Goal: Task Accomplishment & Management: Complete application form

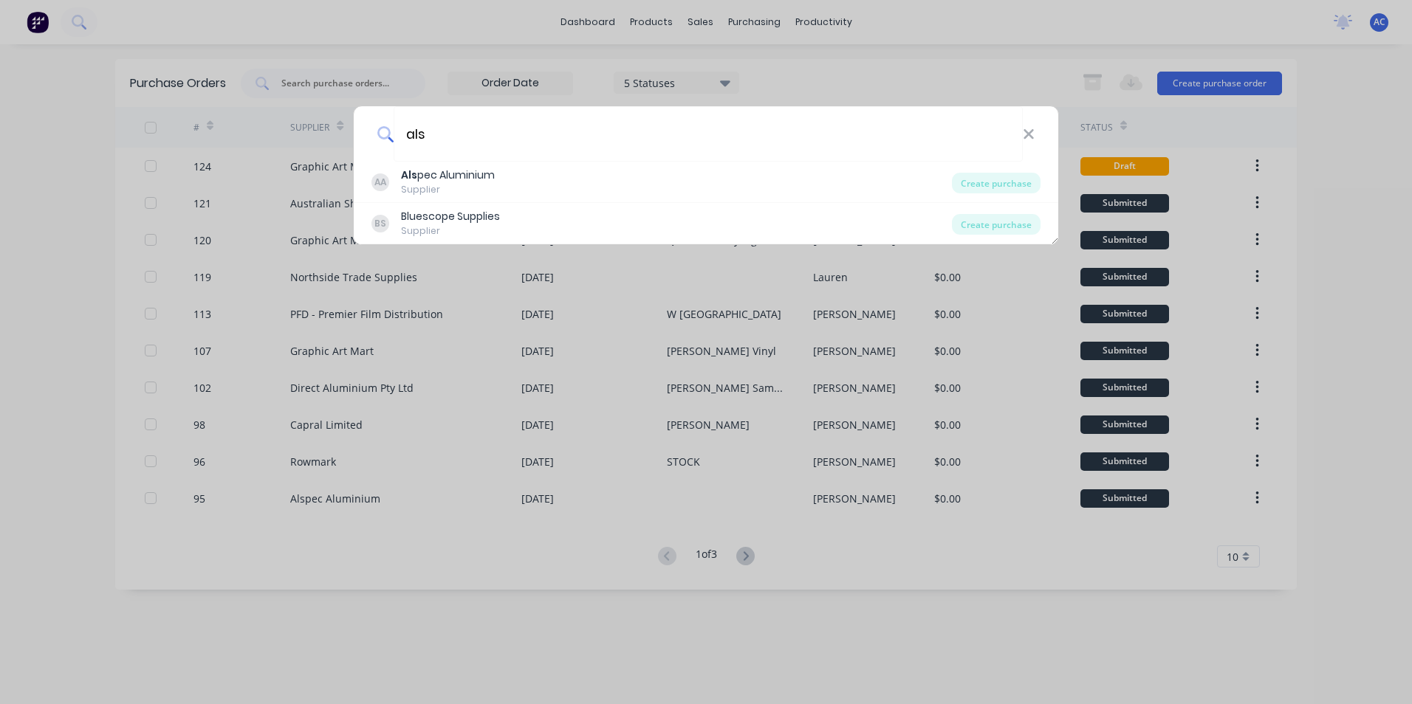
type input "als"
click at [795, 162] on div "AA Als pec Aluminium Supplier Create purchase" at bounding box center [706, 182] width 704 height 41
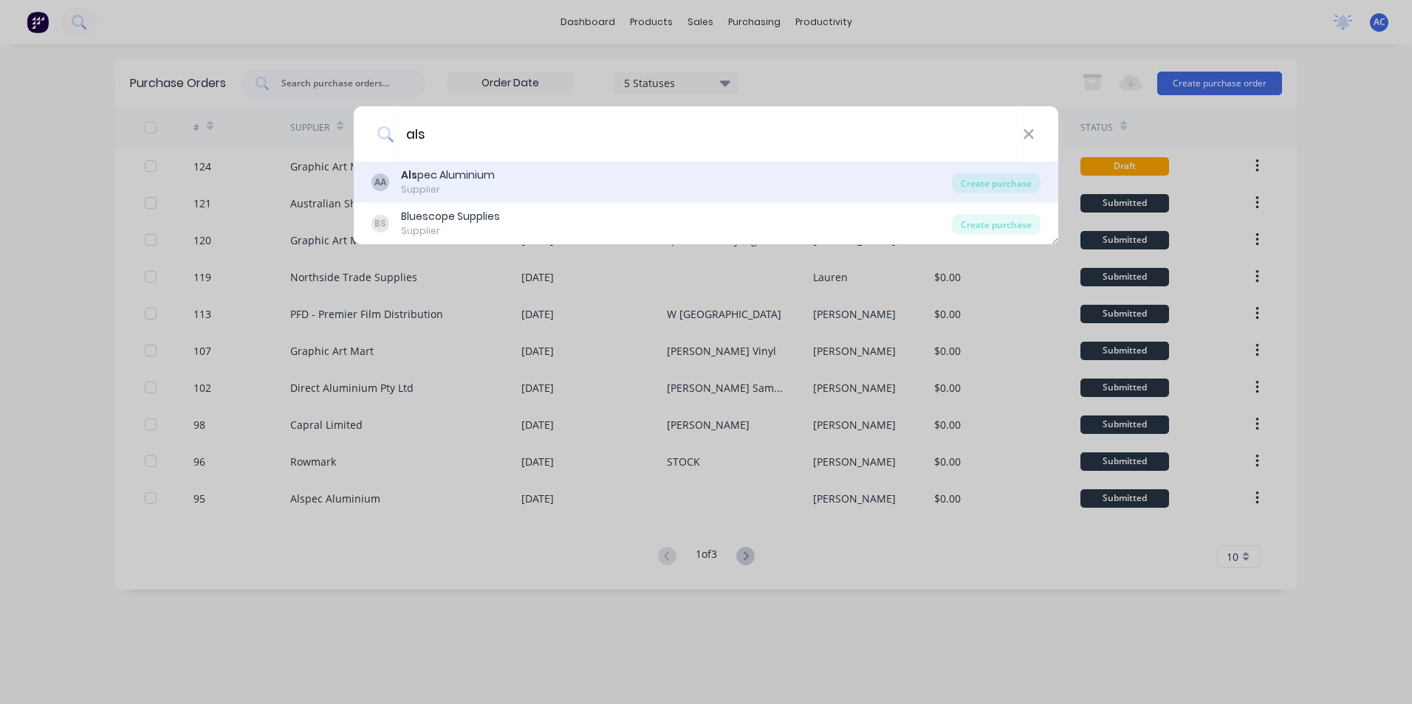
click at [780, 185] on div "AA Als pec Aluminium Supplier" at bounding box center [661, 182] width 580 height 29
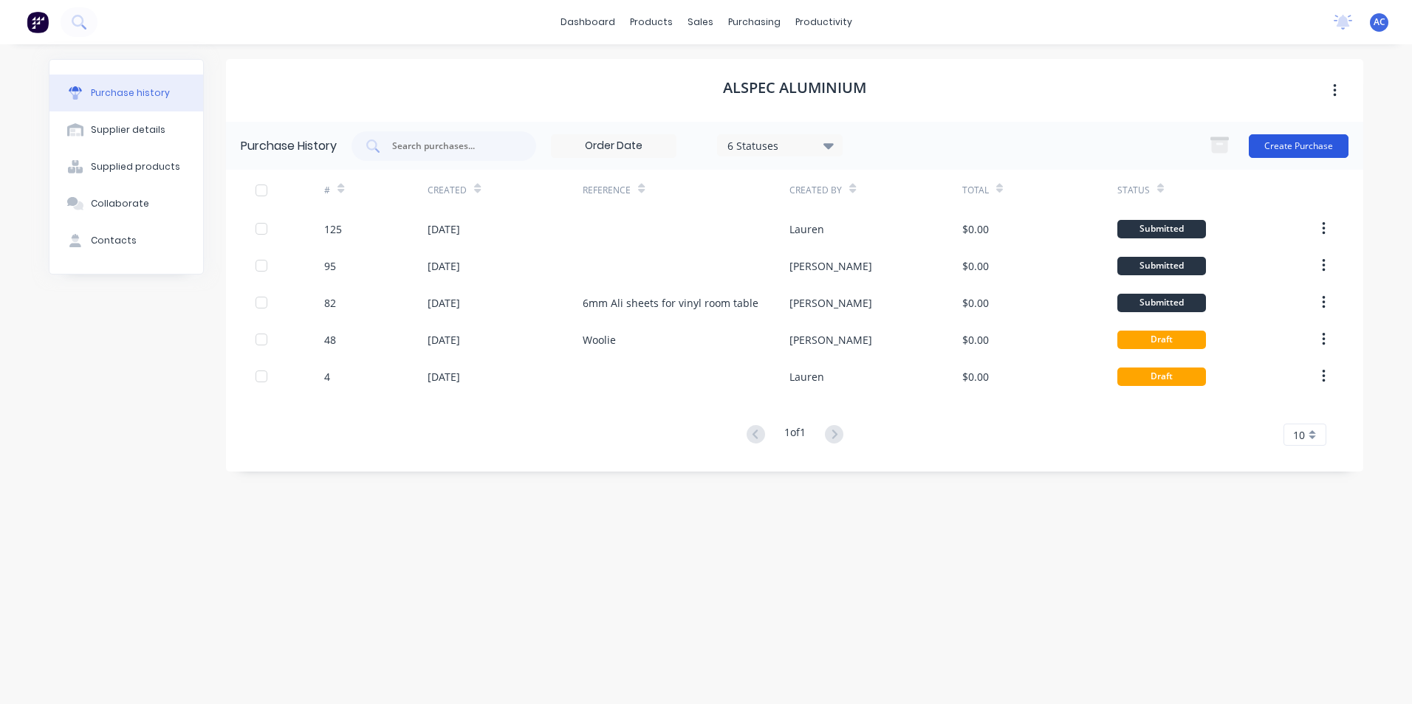
click at [1271, 142] on button "Create Purchase" at bounding box center [1299, 146] width 100 height 24
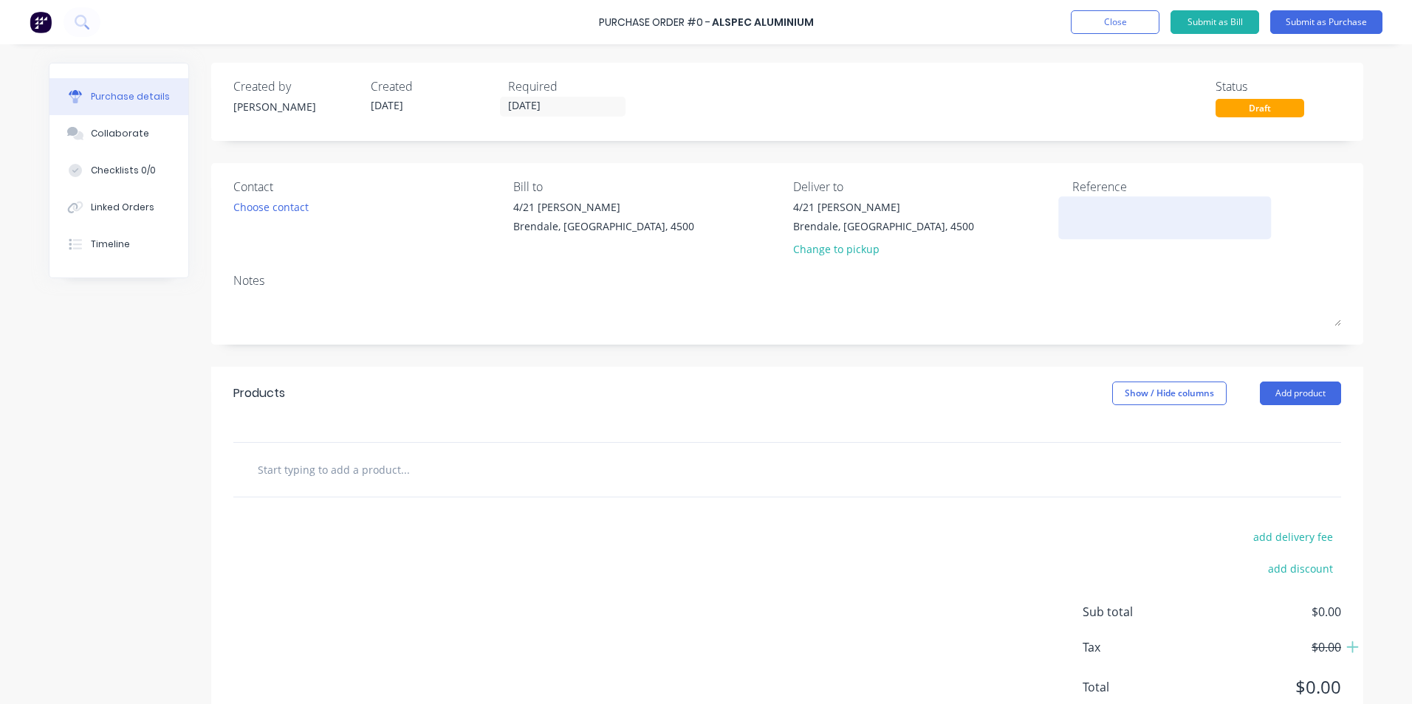
click at [1096, 224] on textarea at bounding box center [1164, 215] width 185 height 33
type textarea "J"
type textarea "MirvHeritage Lanes"
type textarea "x"
type textarea "MirvaHeritage Lanes"
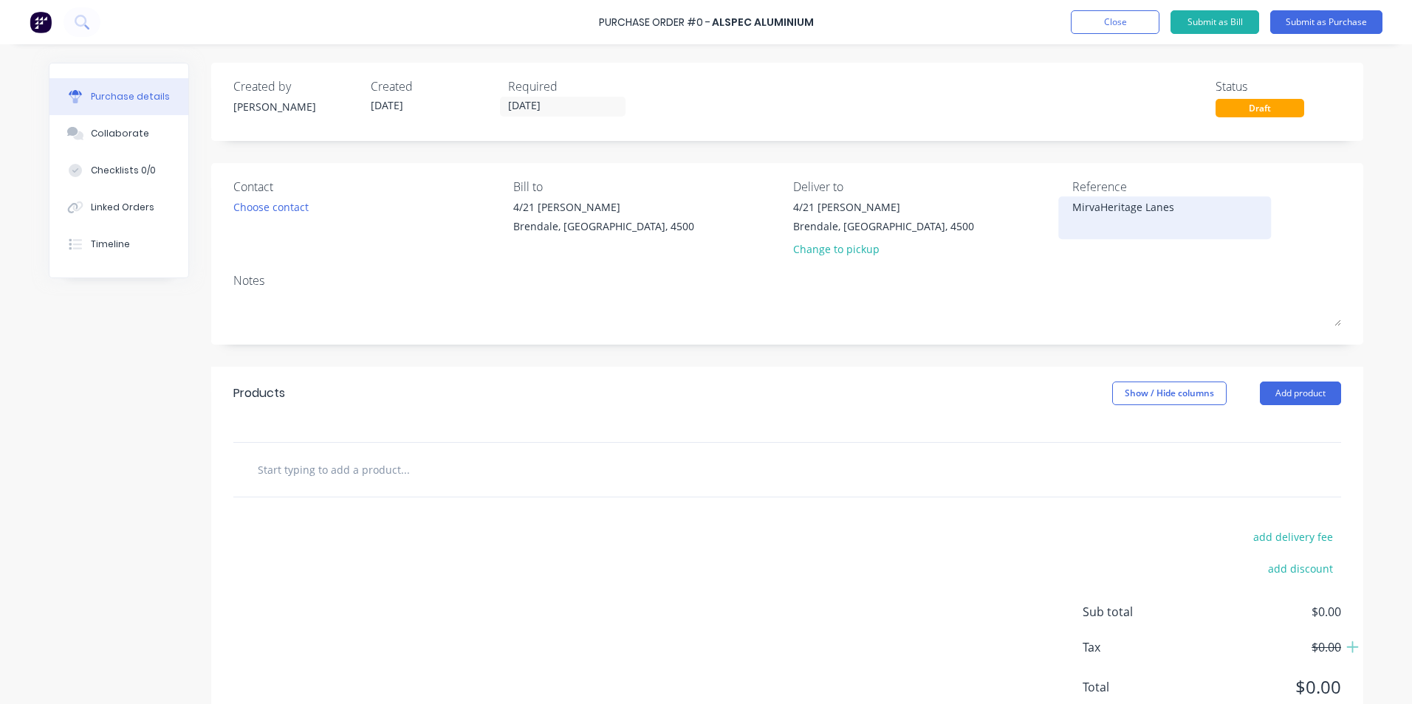
type textarea "x"
type textarea "MirvacHeritage Lanes"
type textarea "x"
type textarea "Mirvac Heritage Lanes"
type textarea "x"
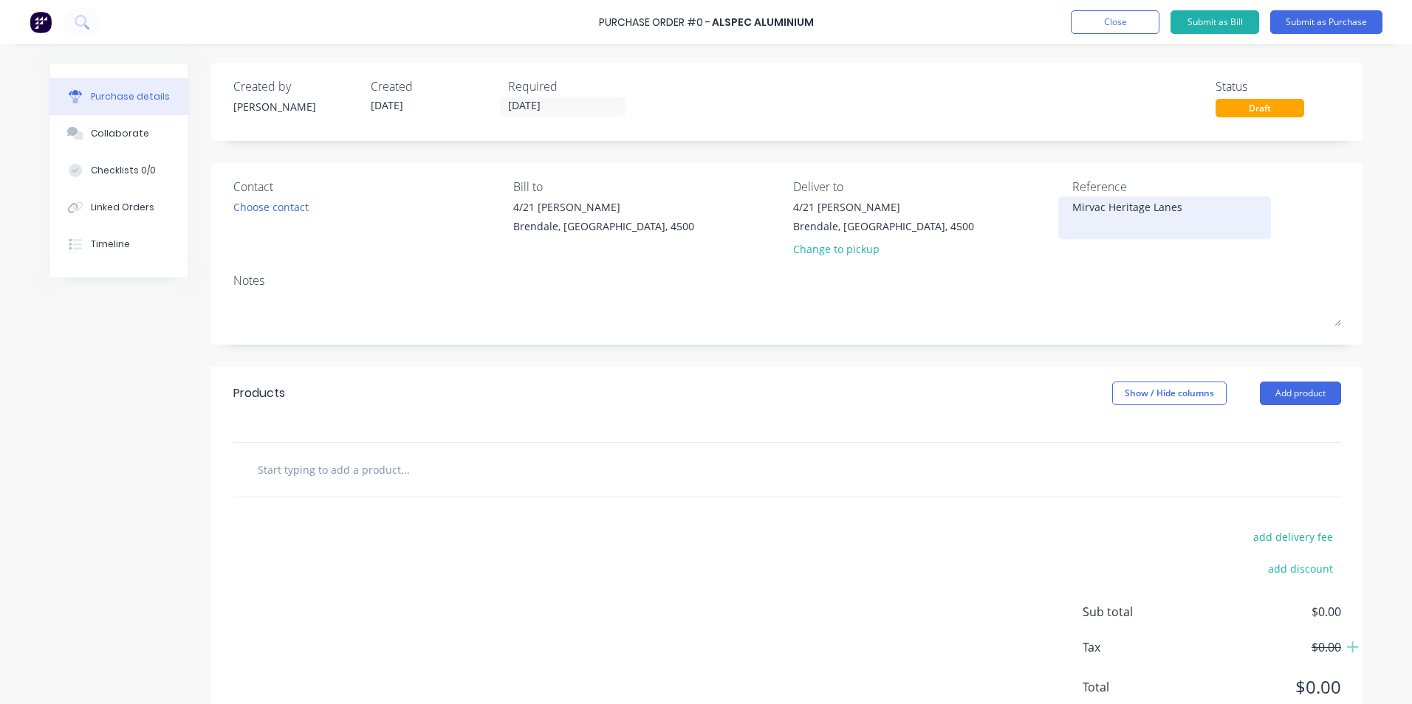
type textarea "Mirvac -[GEOGRAPHIC_DATA]"
type textarea "x"
type textarea "Mirvac - [GEOGRAPHIC_DATA]"
type textarea "x"
type textarea "Mirvac - [GEOGRAPHIC_DATA]"
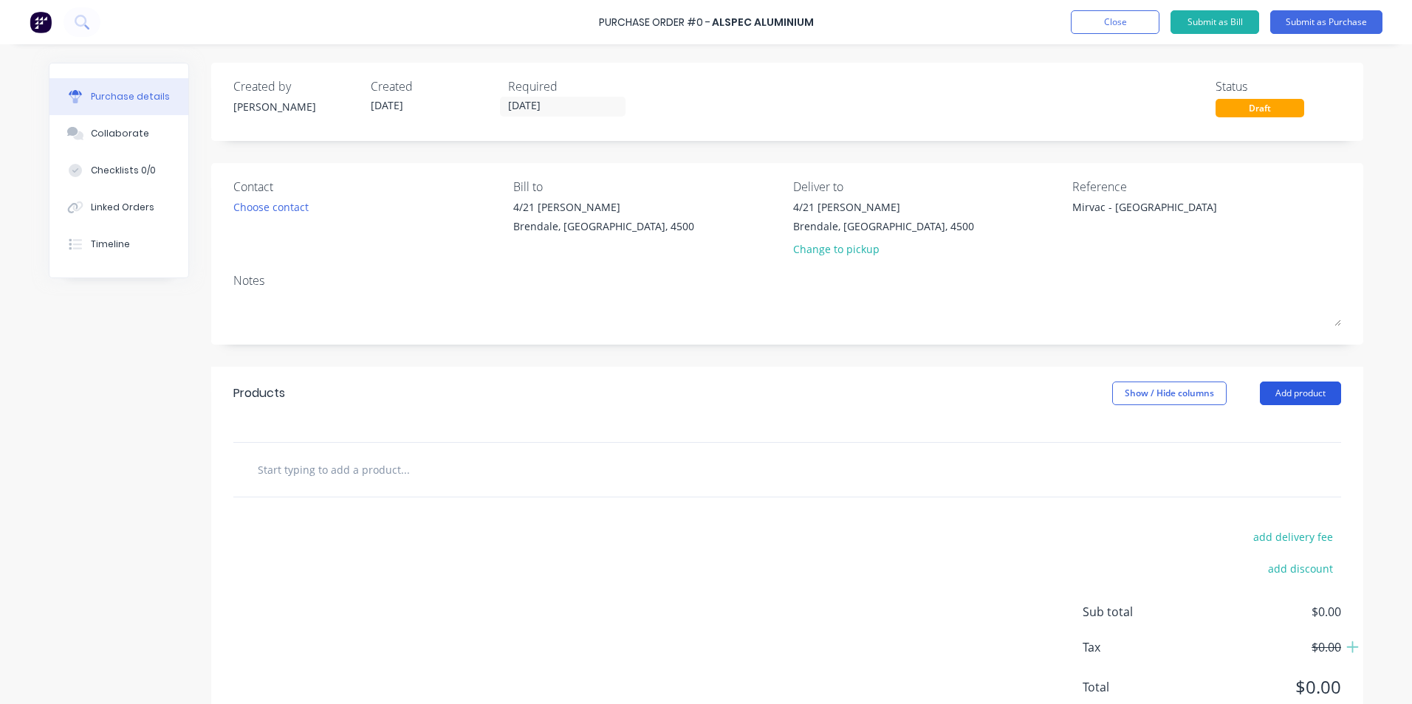
click at [1283, 382] on button "Add product" at bounding box center [1300, 394] width 81 height 24
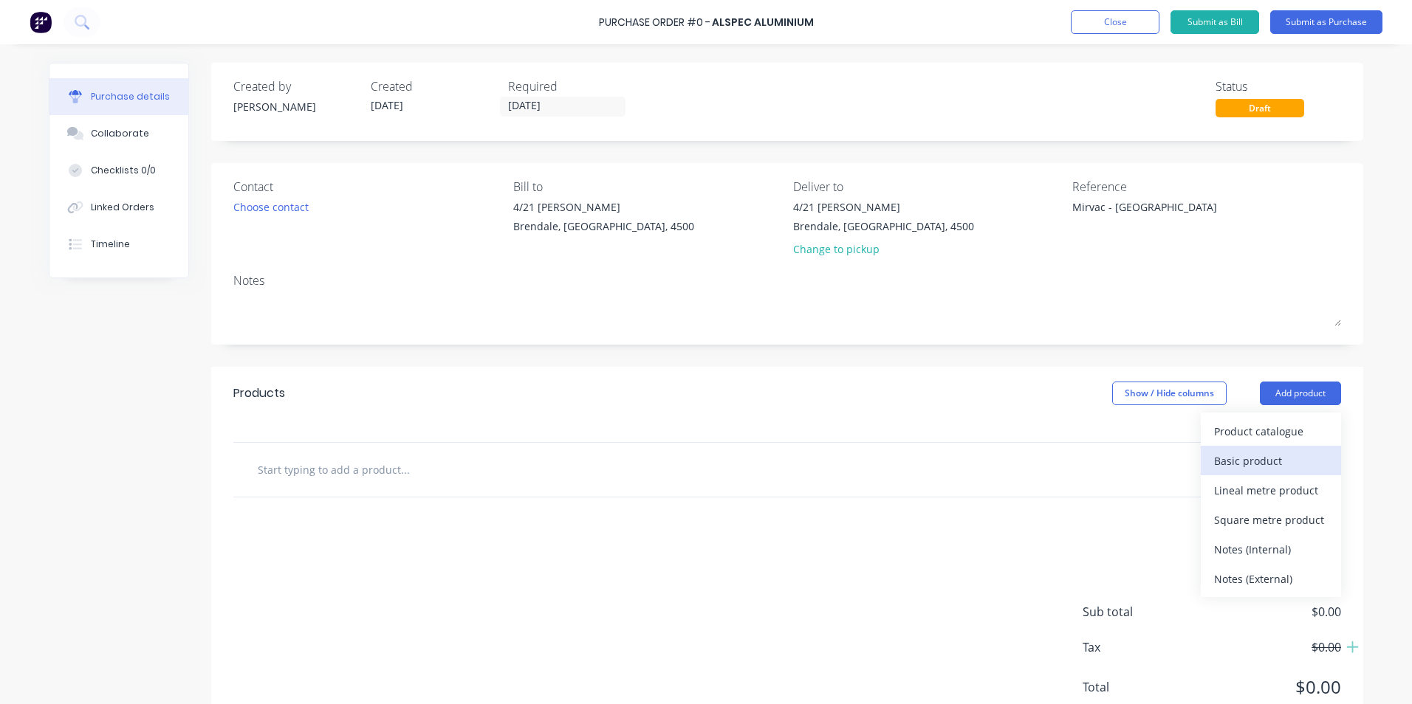
click at [1251, 465] on div "Basic product" at bounding box center [1271, 460] width 114 height 21
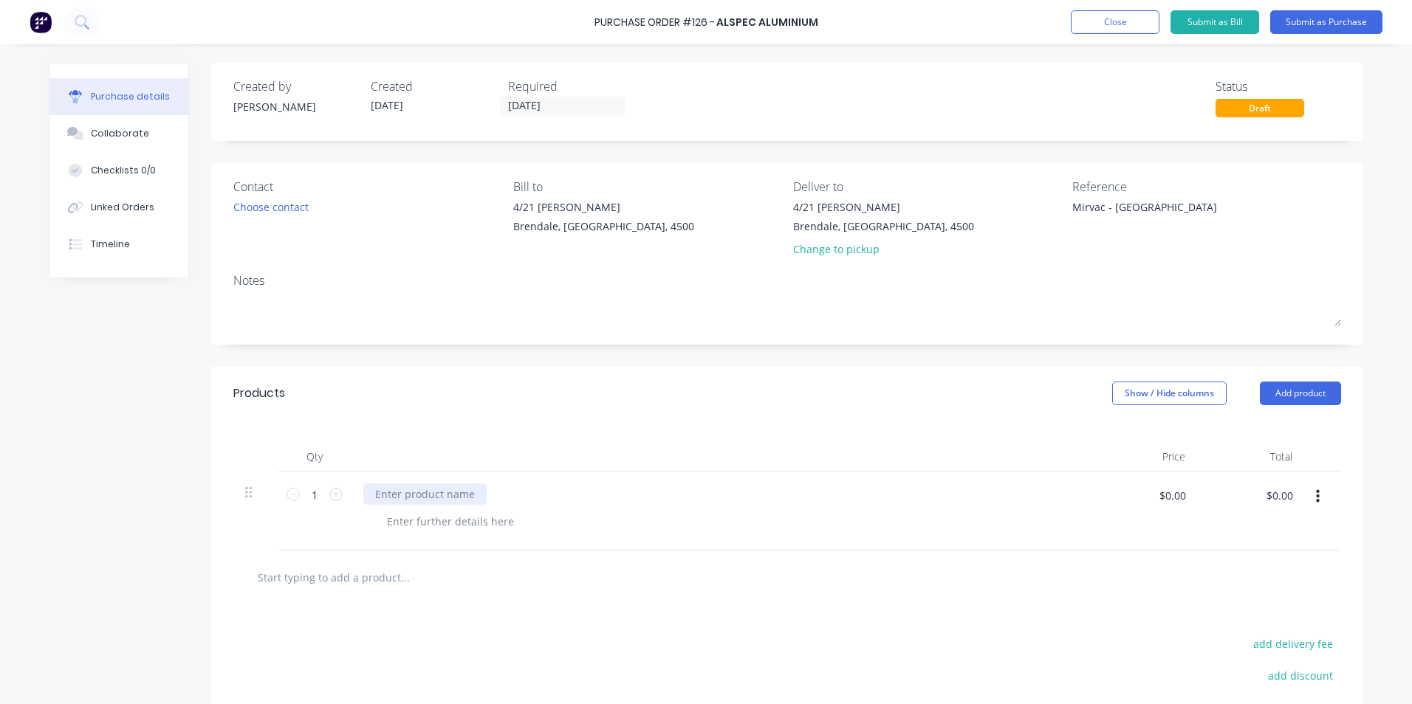
type textarea "x"
click at [432, 495] on div at bounding box center [424, 494] width 123 height 21
click at [1266, 400] on button "Add product" at bounding box center [1300, 394] width 81 height 24
drag, startPoint x: 1250, startPoint y: 429, endPoint x: 1248, endPoint y: 451, distance: 22.3
click at [1248, 451] on div "Product catalogue Basic product Lineal metre product Square metre product Notes…" at bounding box center [1271, 505] width 140 height 185
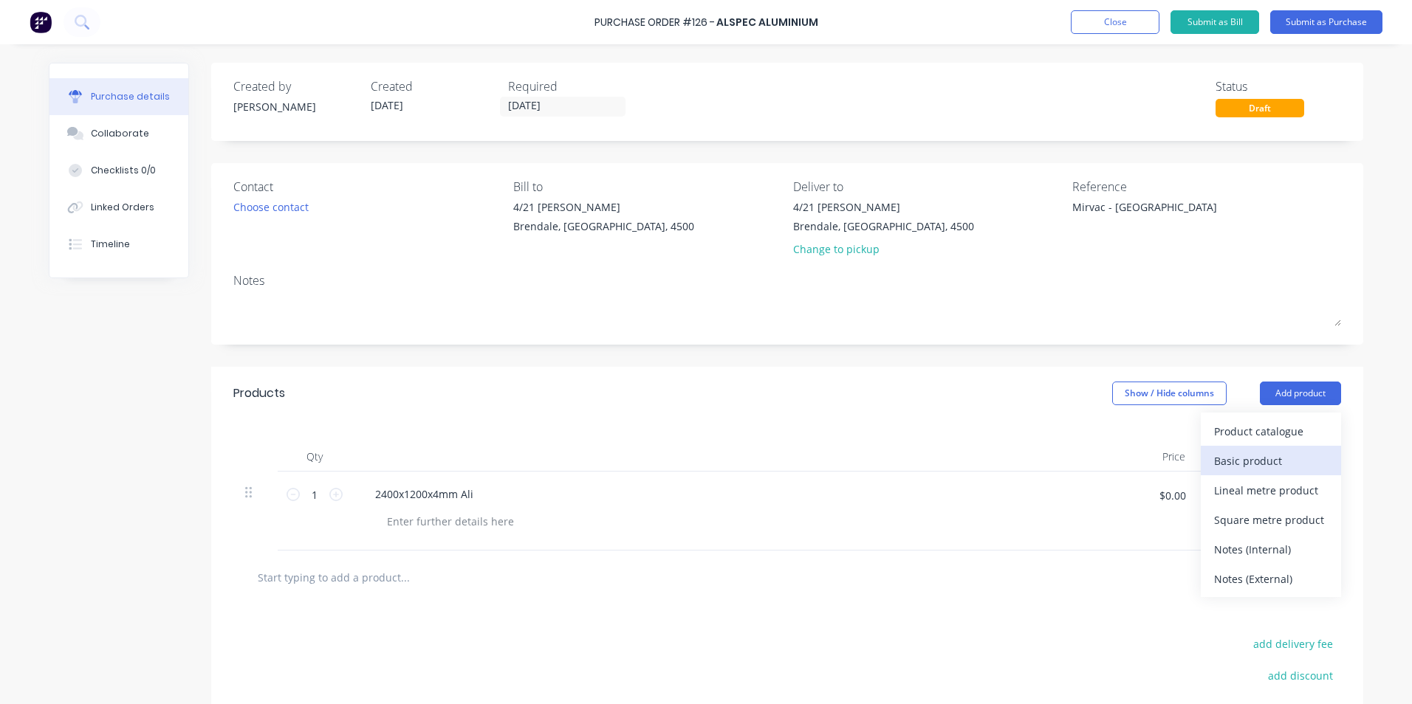
click at [1256, 456] on div "Basic product" at bounding box center [1271, 460] width 114 height 21
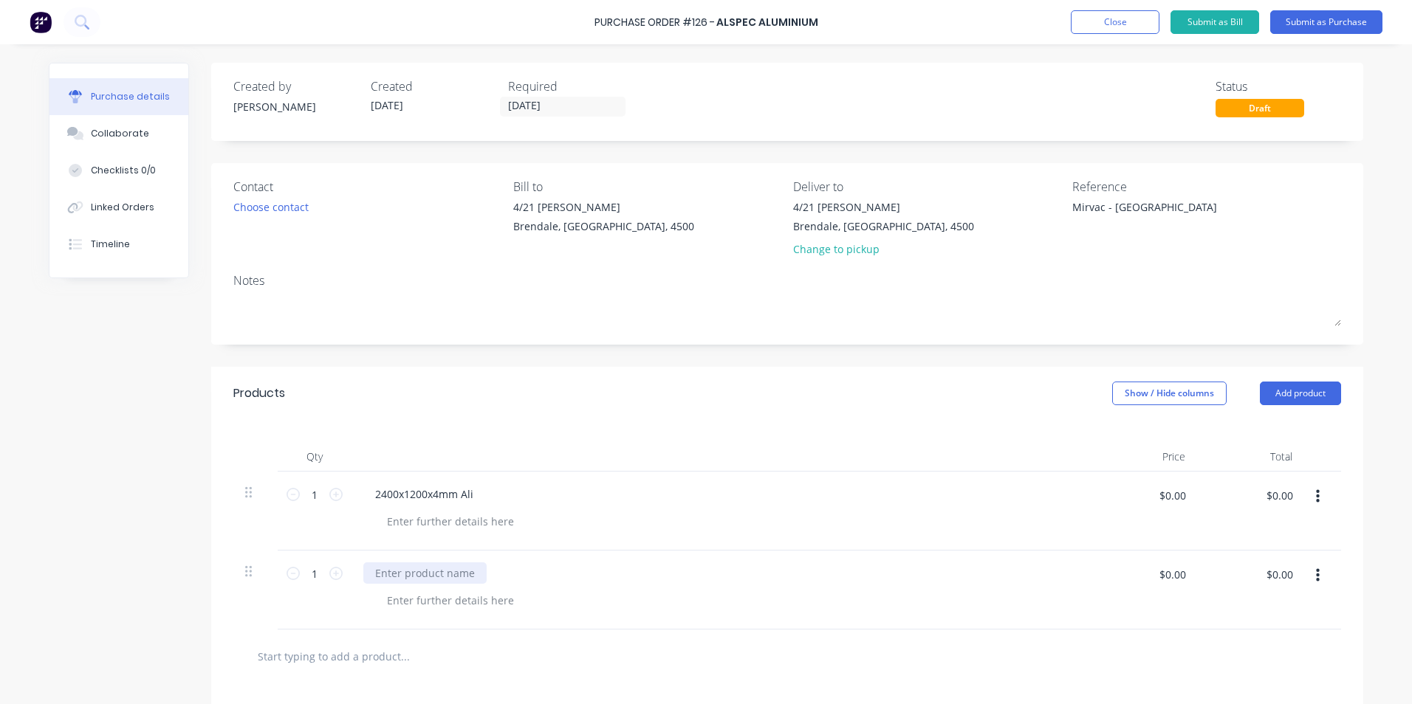
type textarea "x"
click at [445, 567] on div at bounding box center [424, 573] width 123 height 21
click at [330, 497] on icon at bounding box center [335, 494] width 13 height 13
type textarea "x"
type input "2"
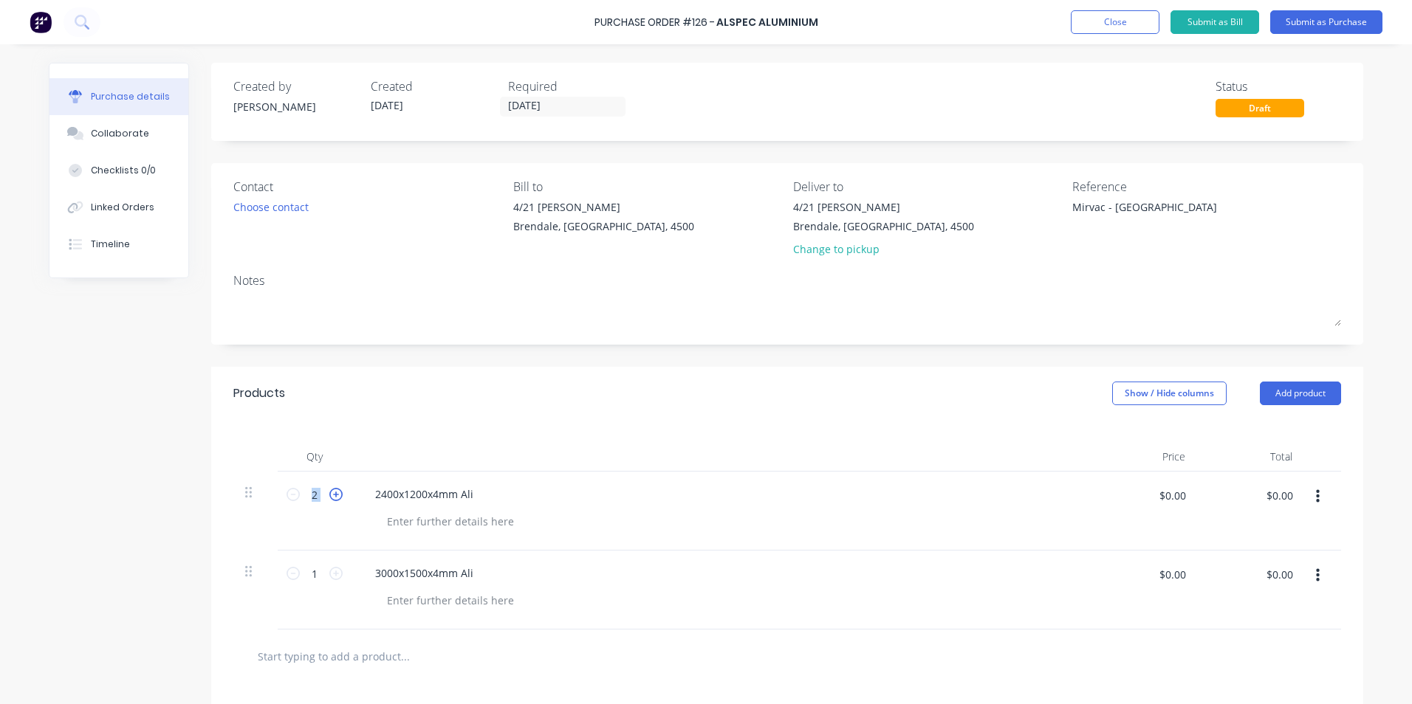
click at [330, 497] on icon at bounding box center [335, 494] width 13 height 13
type textarea "x"
type input "3"
click at [330, 497] on icon at bounding box center [335, 494] width 13 height 13
type textarea "x"
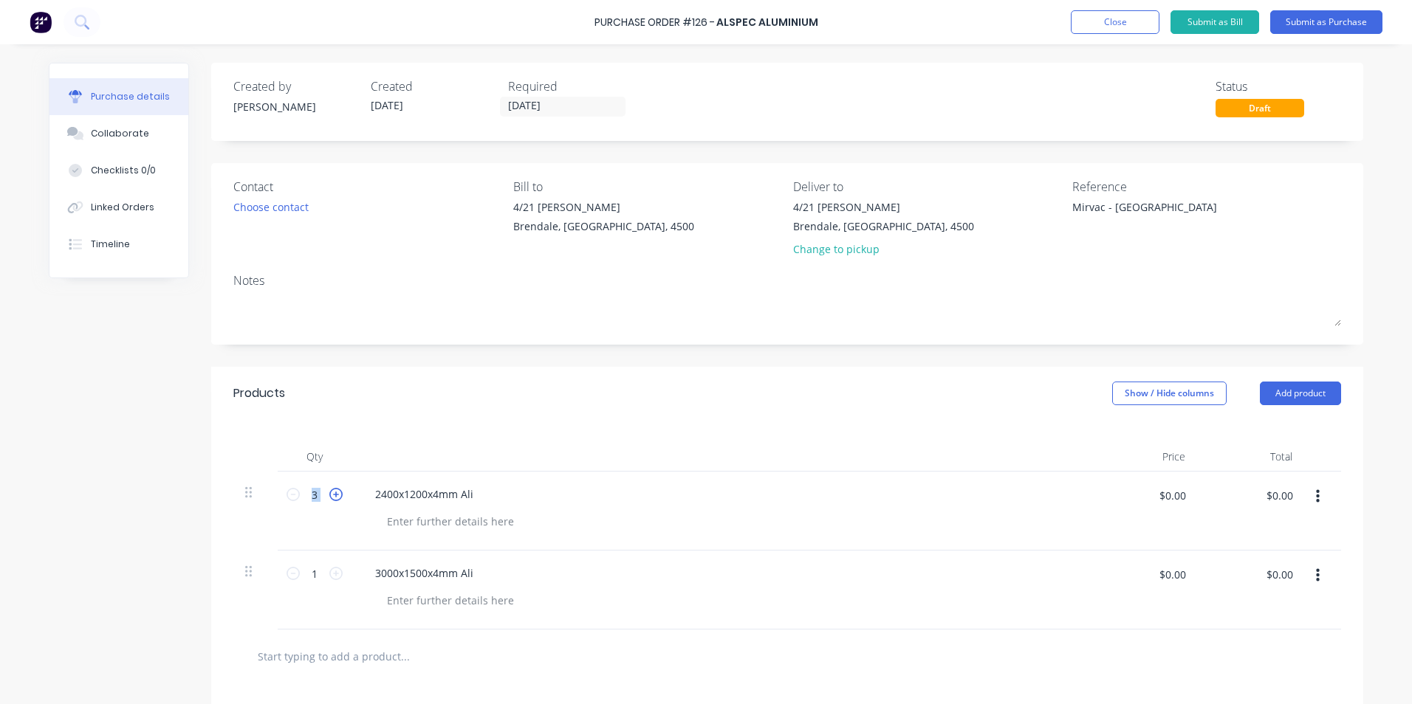
type input "4"
click at [330, 497] on icon at bounding box center [335, 494] width 13 height 13
type textarea "x"
type input "5"
click at [571, 523] on div at bounding box center [726, 521] width 703 height 21
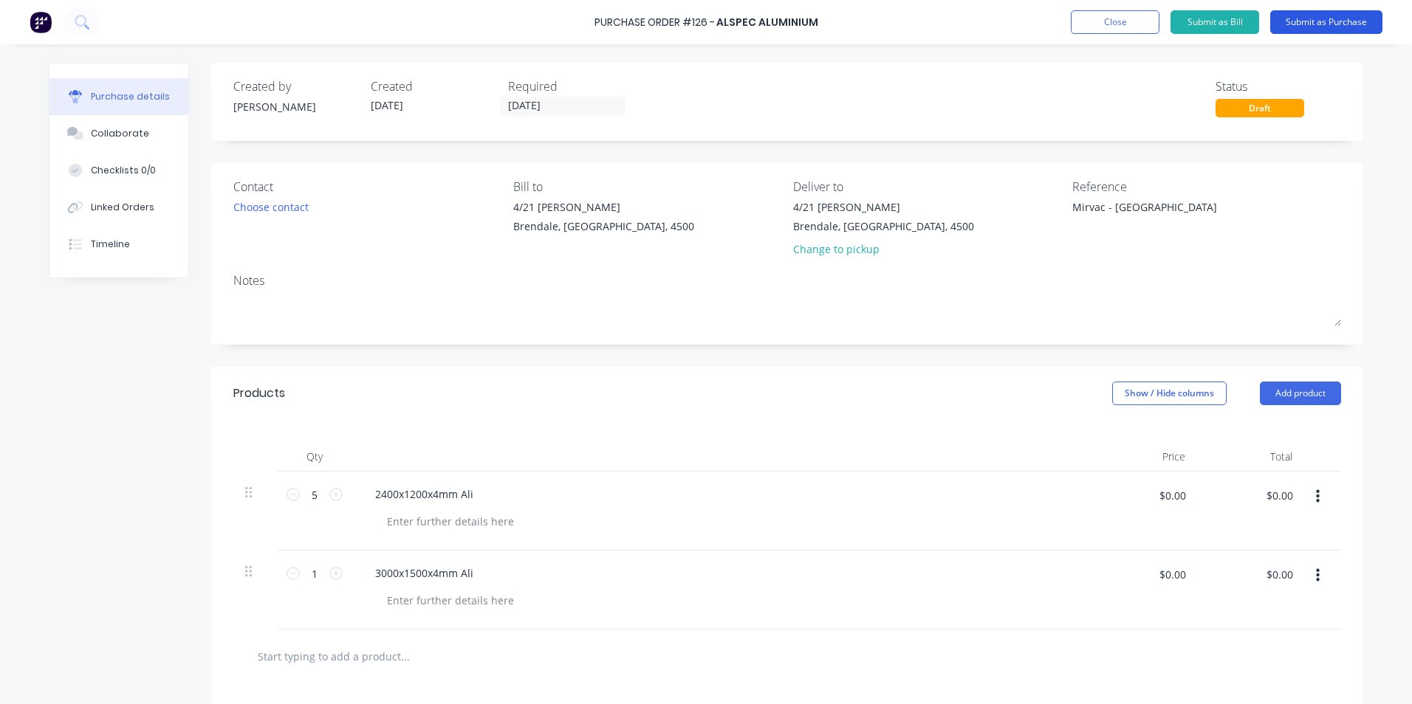
click at [1299, 24] on button "Submit as Purchase" at bounding box center [1326, 22] width 112 height 24
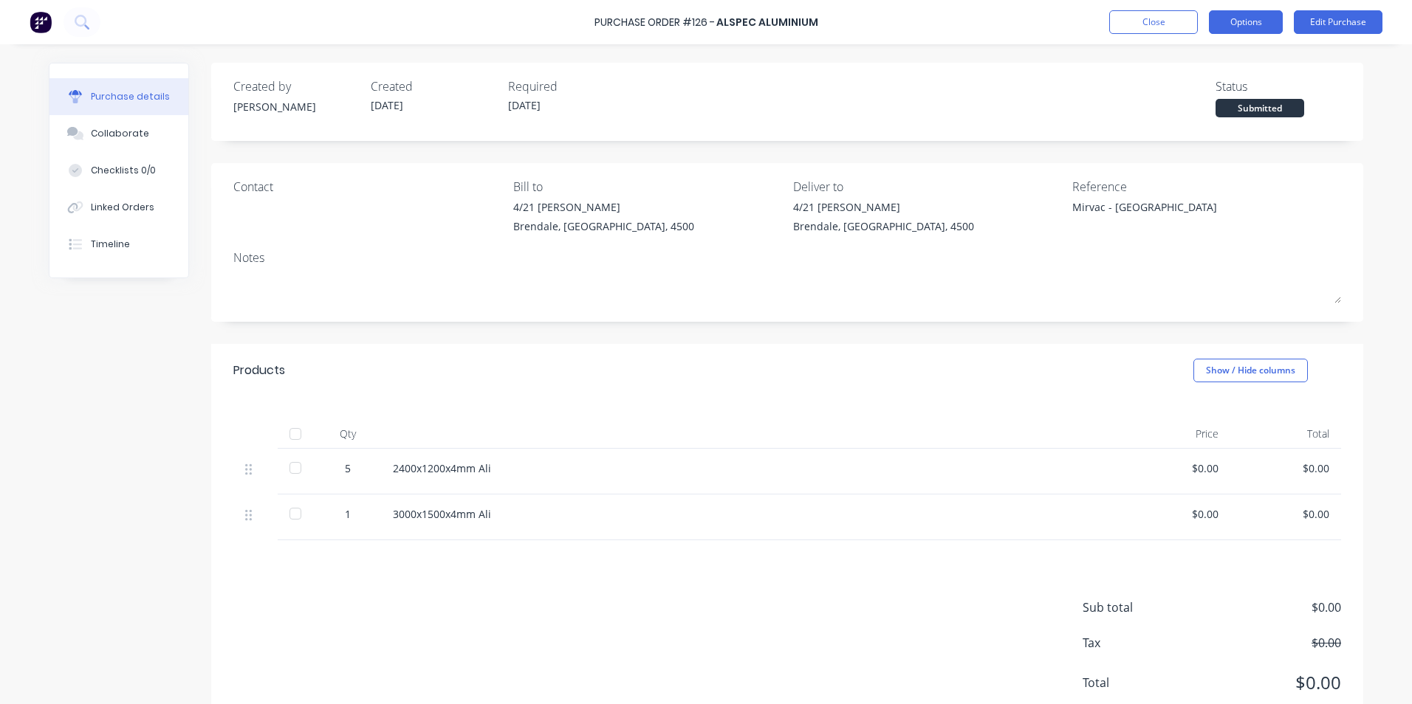
click at [1250, 28] on button "Options" at bounding box center [1246, 22] width 74 height 24
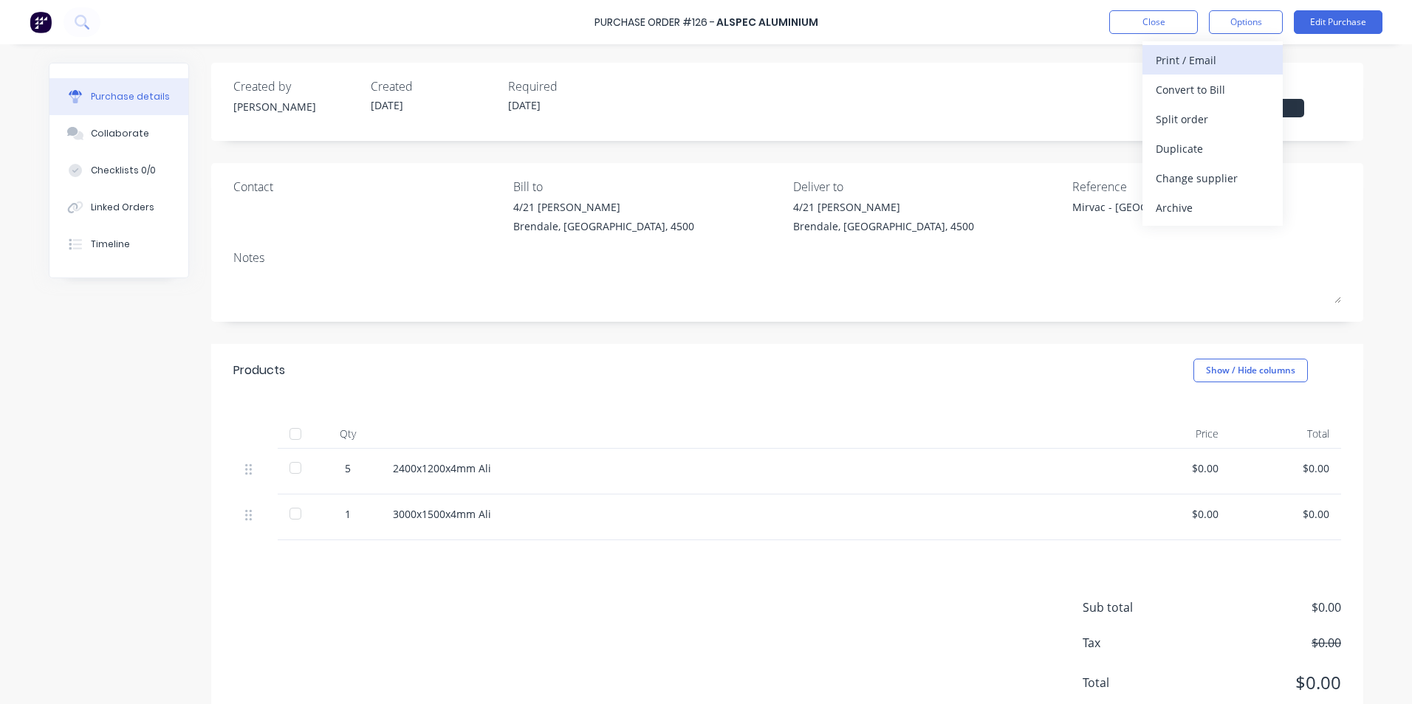
click at [1228, 70] on div "Print / Email" at bounding box center [1213, 59] width 114 height 21
click at [1181, 120] on div "Without pricing" at bounding box center [1213, 119] width 114 height 21
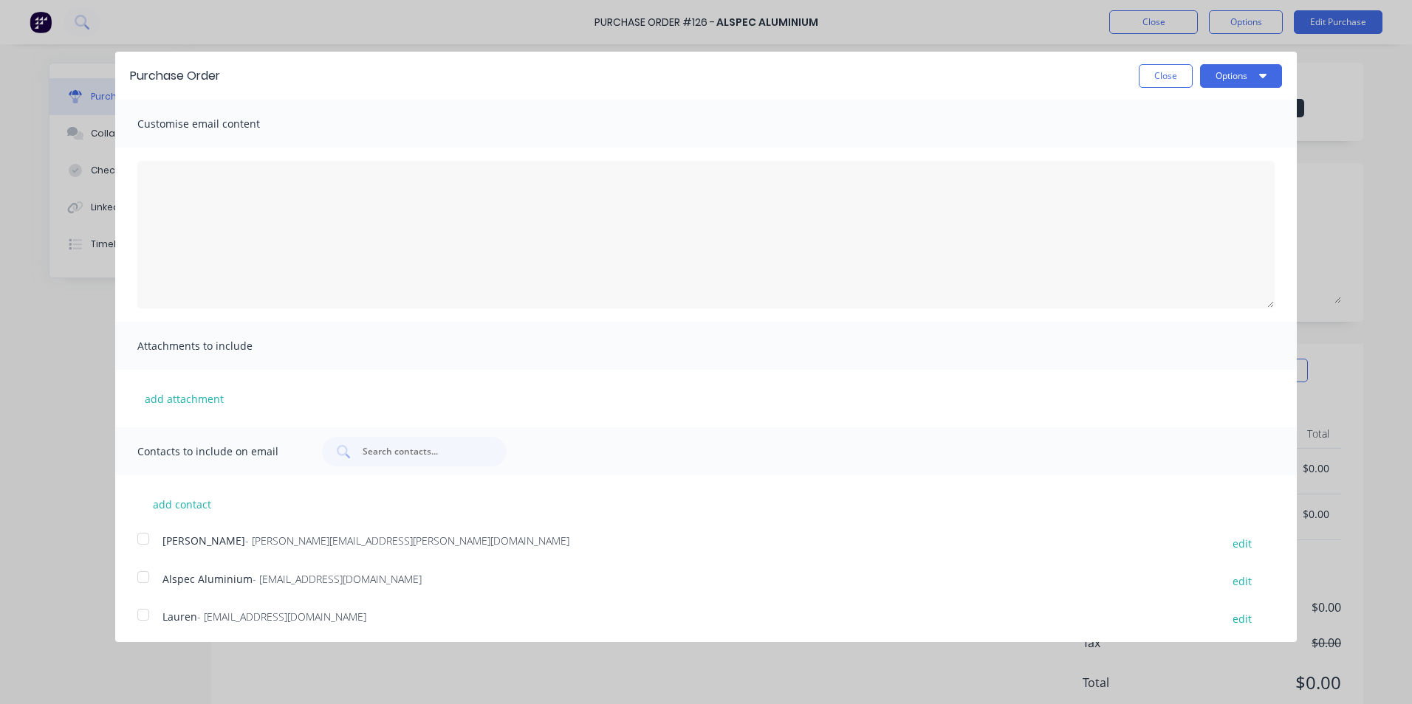
click at [140, 540] on div at bounding box center [143, 539] width 30 height 30
click at [137, 618] on div at bounding box center [143, 615] width 30 height 30
click at [1235, 72] on button "Options" at bounding box center [1241, 76] width 82 height 24
click at [1201, 131] on button "Email" at bounding box center [1211, 143] width 140 height 30
type textarea "x"
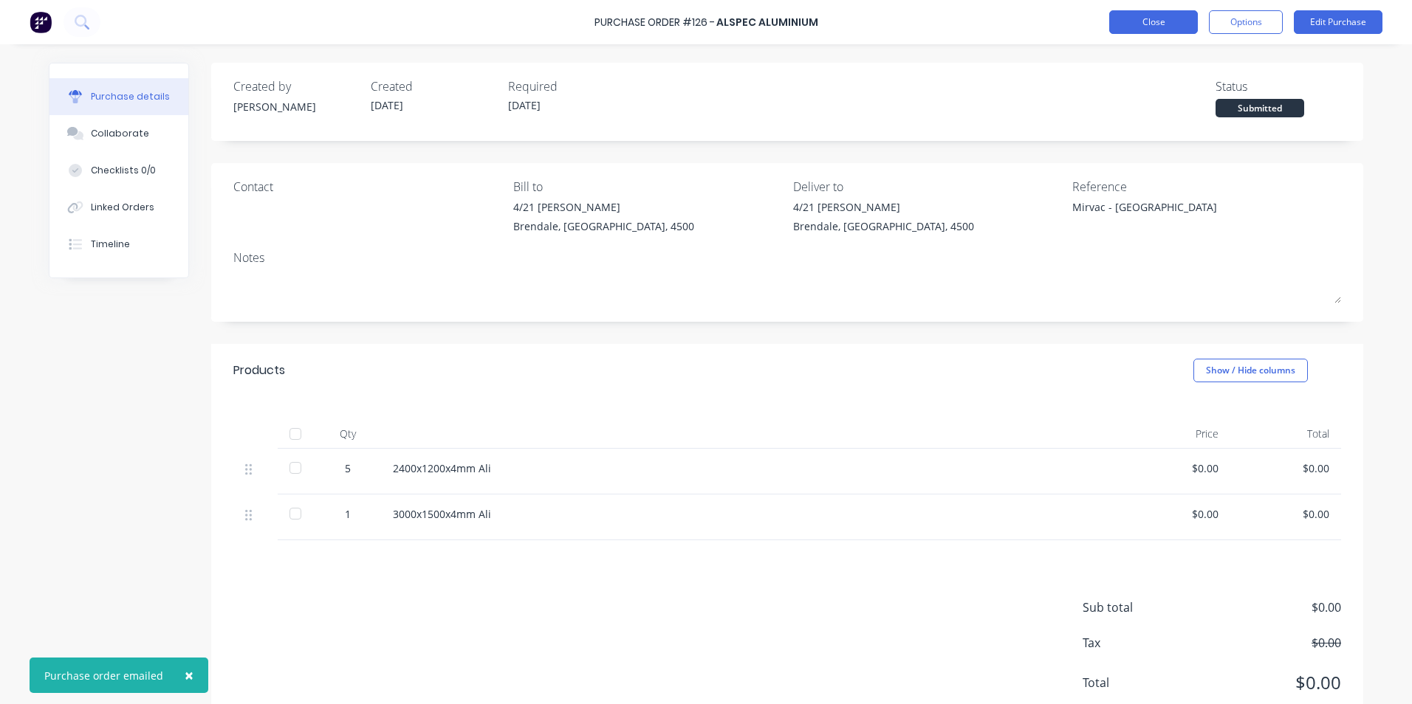
click at [1181, 27] on button "Close" at bounding box center [1153, 22] width 89 height 24
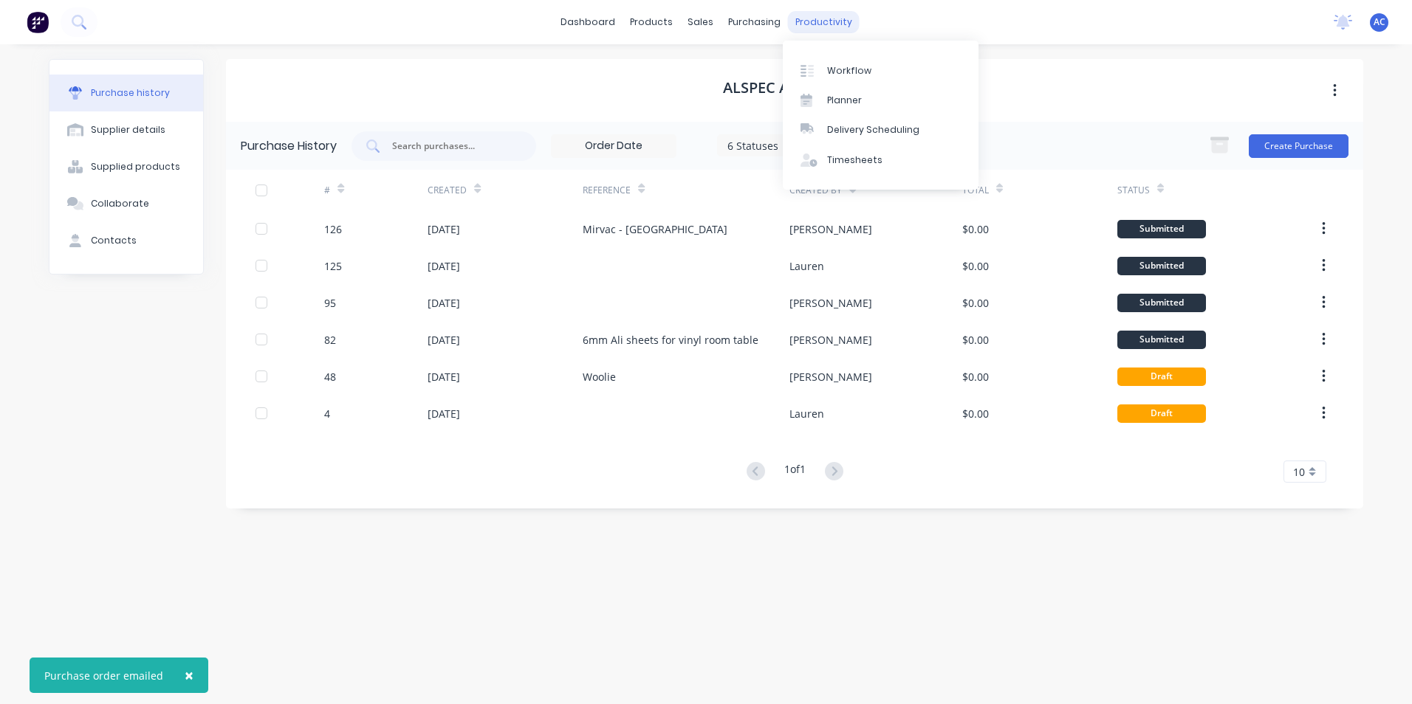
click at [847, 26] on div "productivity" at bounding box center [824, 22] width 72 height 22
click at [842, 66] on div "Workflow" at bounding box center [849, 70] width 44 height 13
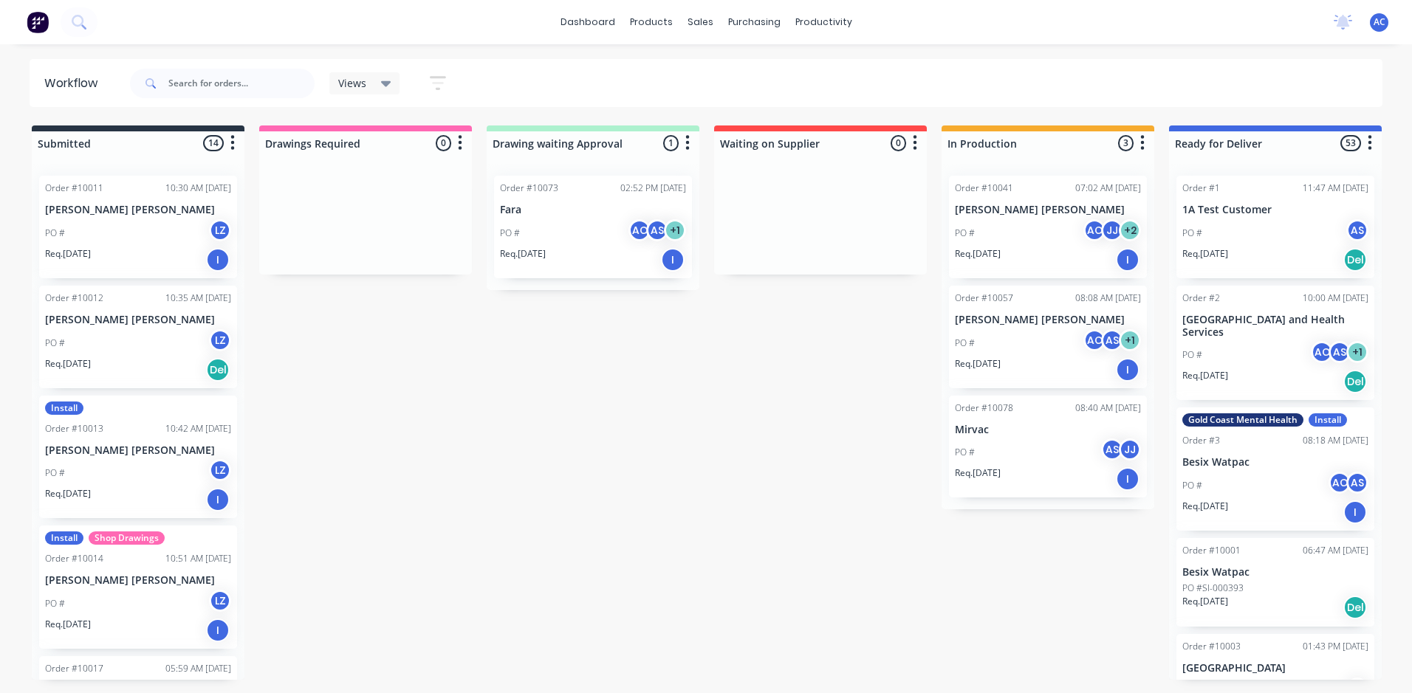
click at [426, 80] on button "button" at bounding box center [437, 83] width 47 height 29
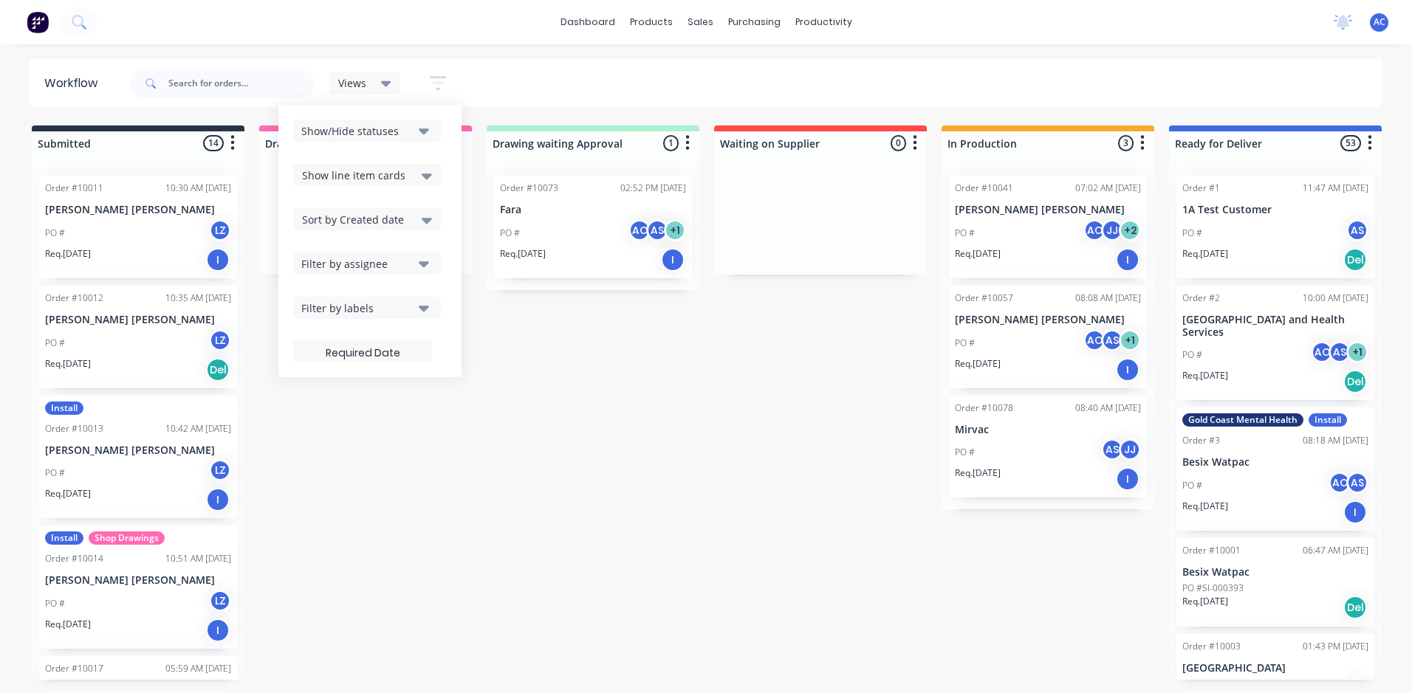
click at [442, 80] on icon "button" at bounding box center [438, 83] width 16 height 18
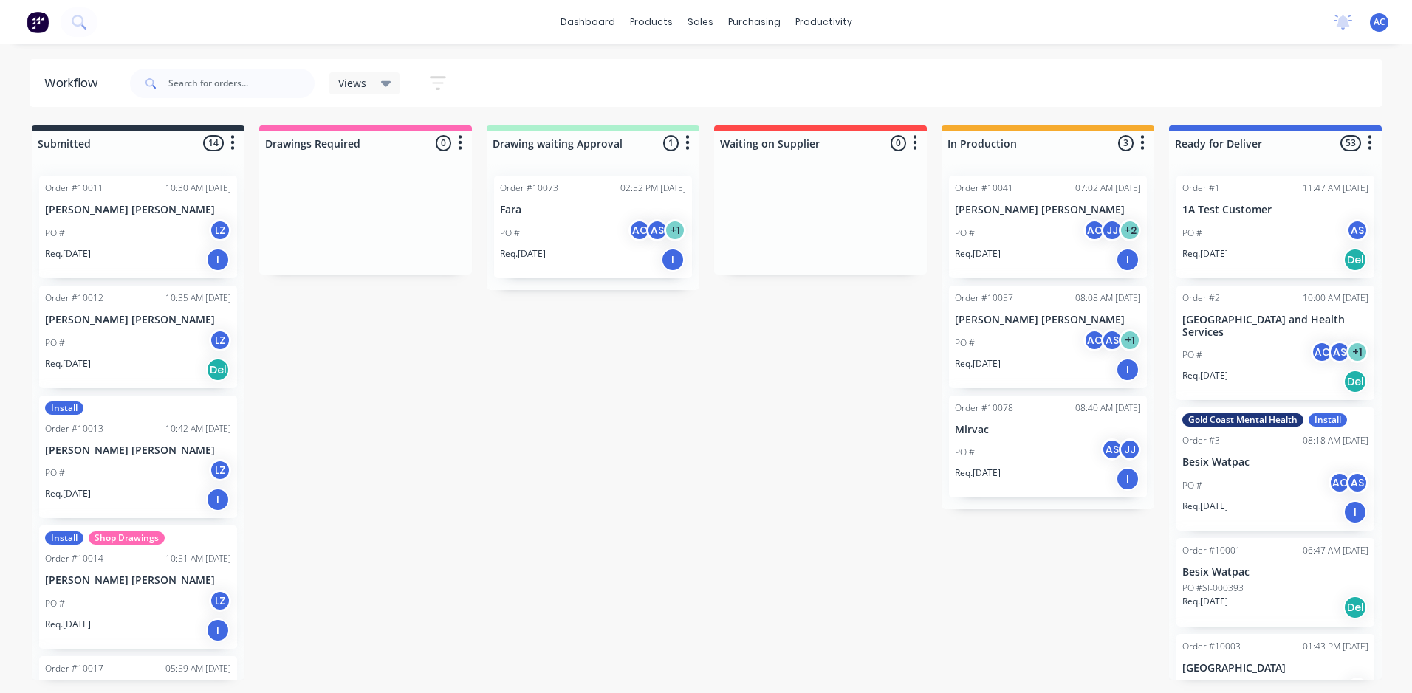
click at [442, 80] on icon "button" at bounding box center [438, 83] width 16 height 18
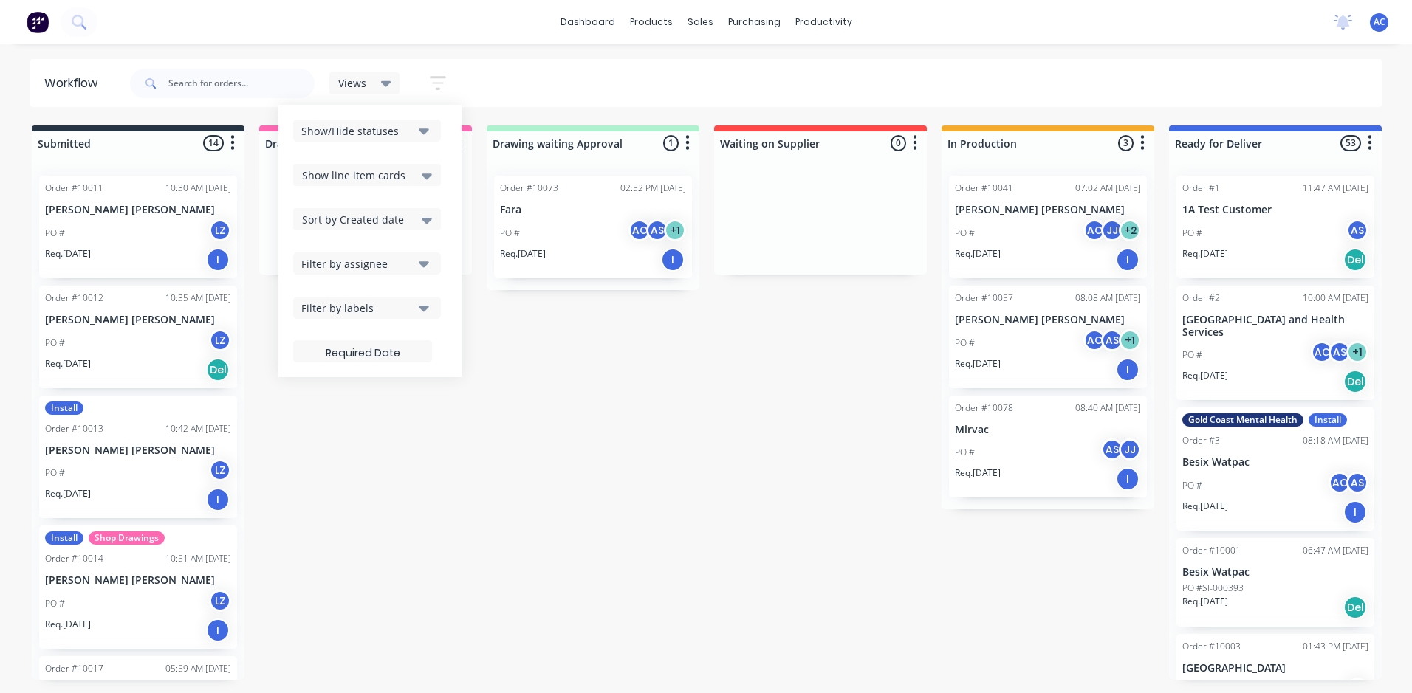
click at [374, 255] on button "Filter by assignee" at bounding box center [367, 264] width 148 height 22
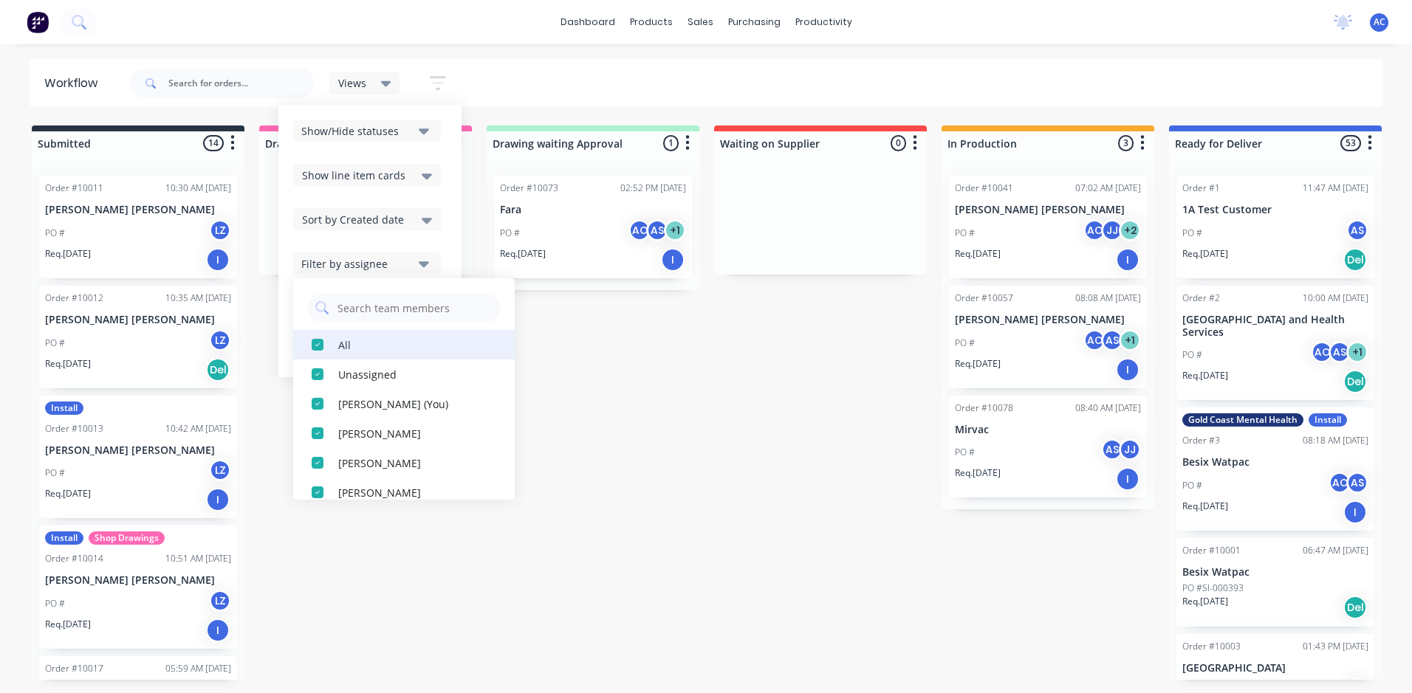
click at [311, 344] on div "button" at bounding box center [318, 345] width 30 height 30
click at [319, 343] on div "button" at bounding box center [318, 345] width 30 height 30
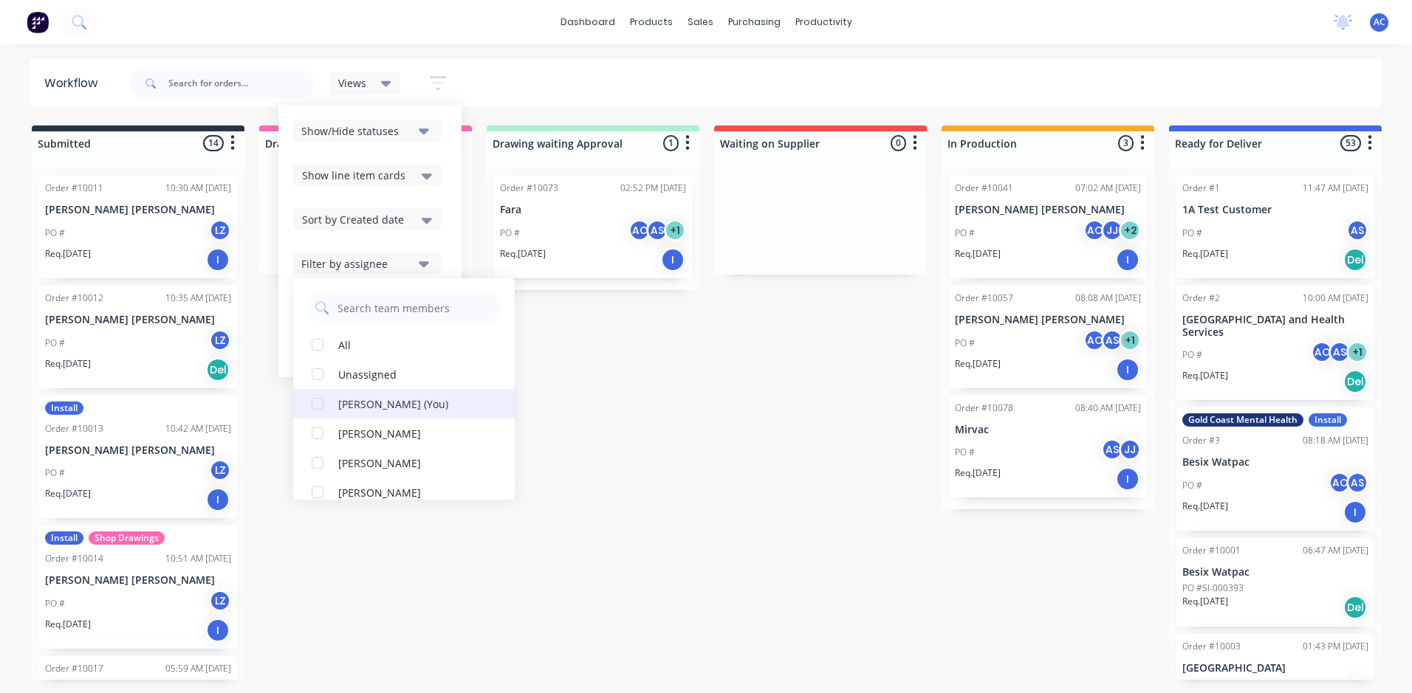
click at [322, 397] on div "button" at bounding box center [318, 404] width 30 height 30
click at [320, 398] on div "button" at bounding box center [318, 404] width 30 height 30
click at [559, 396] on div "Submitted 14 Sort By Created date Required date Order number Customer name Most…" at bounding box center [899, 403] width 1820 height 554
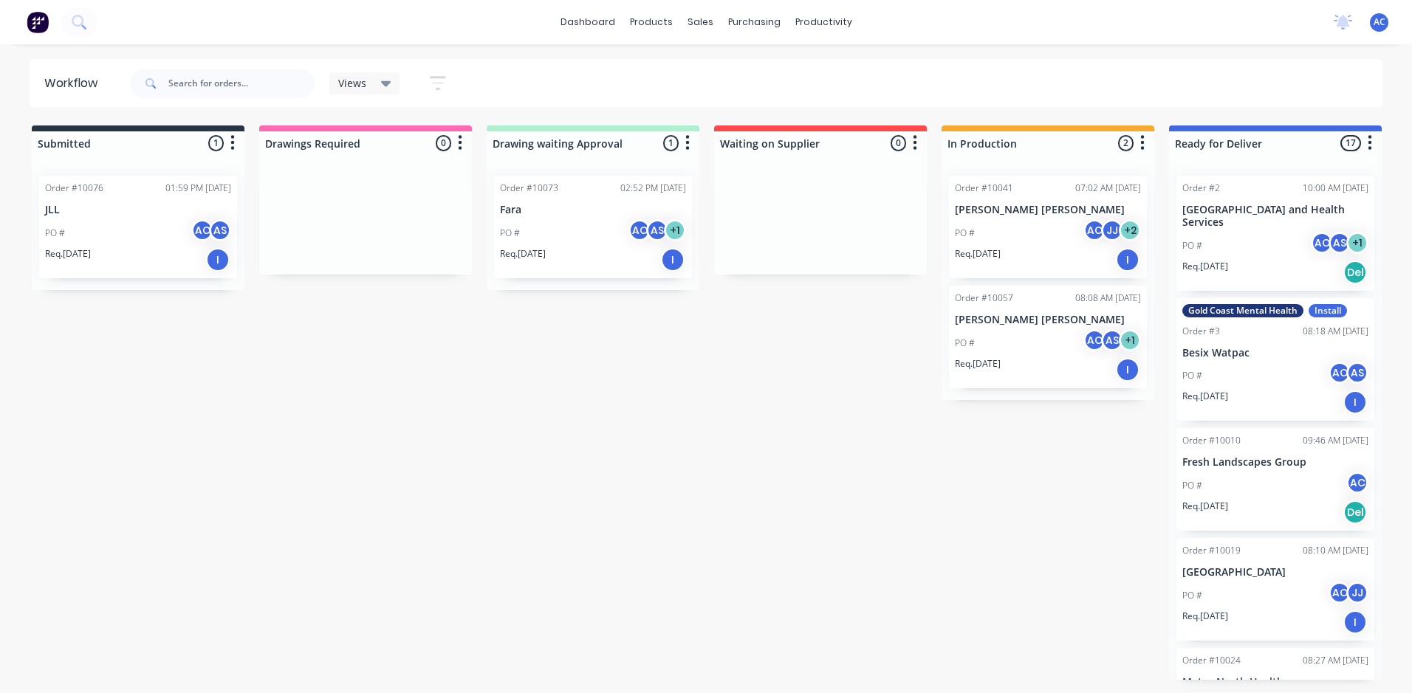
click at [145, 236] on div "PO # AC AS" at bounding box center [138, 233] width 186 height 28
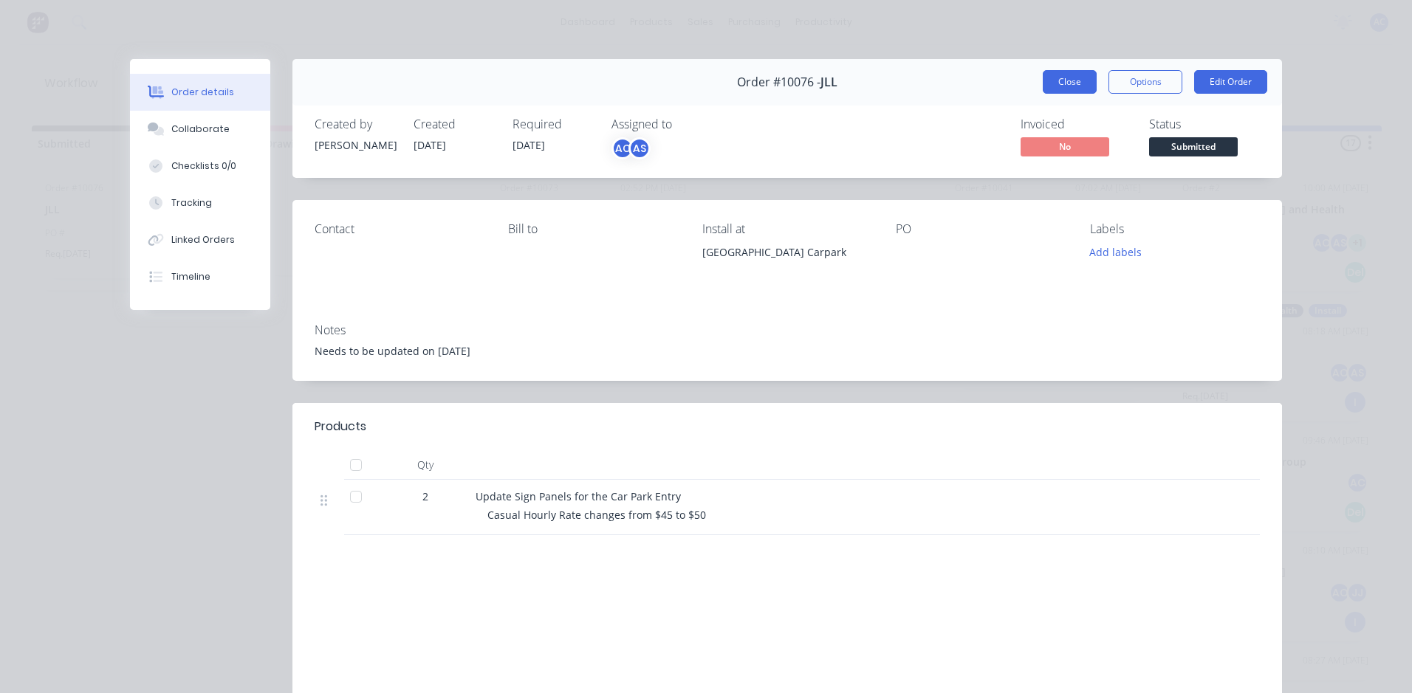
click at [1051, 81] on button "Close" at bounding box center [1070, 82] width 54 height 24
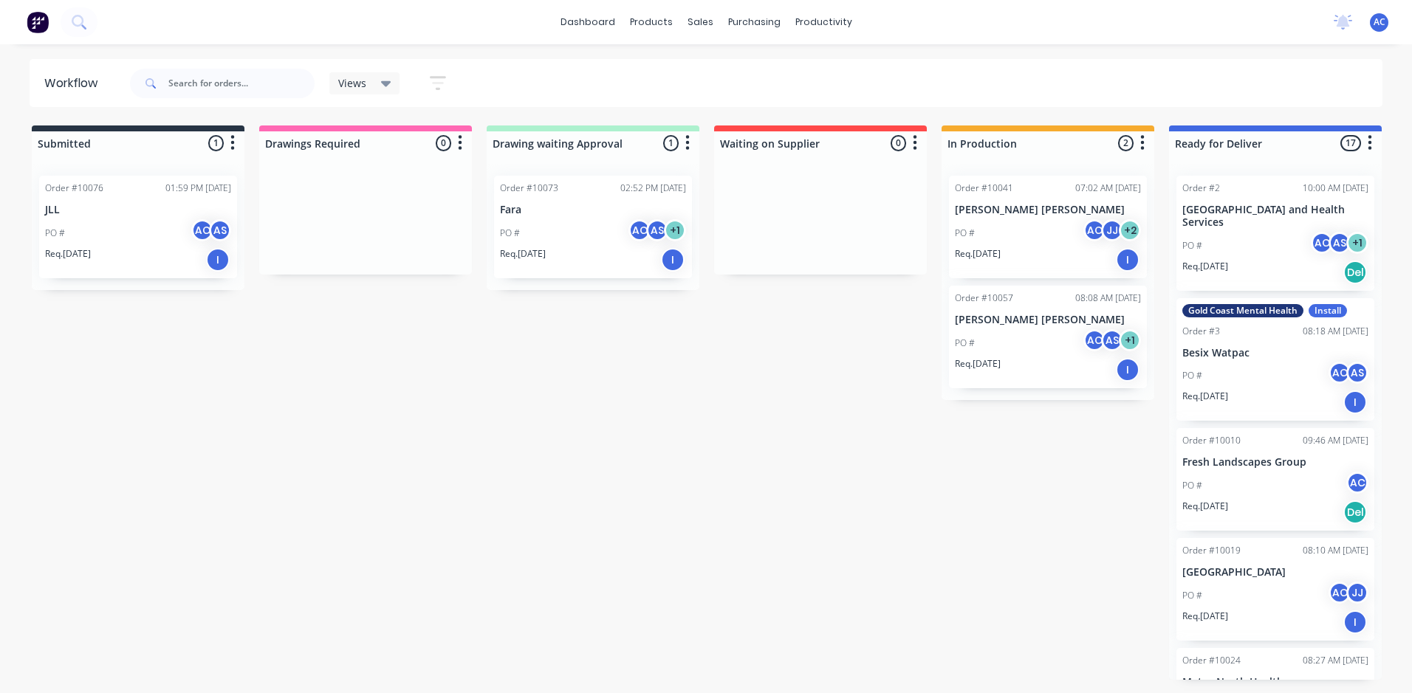
click at [577, 213] on p "Fara" at bounding box center [593, 210] width 186 height 13
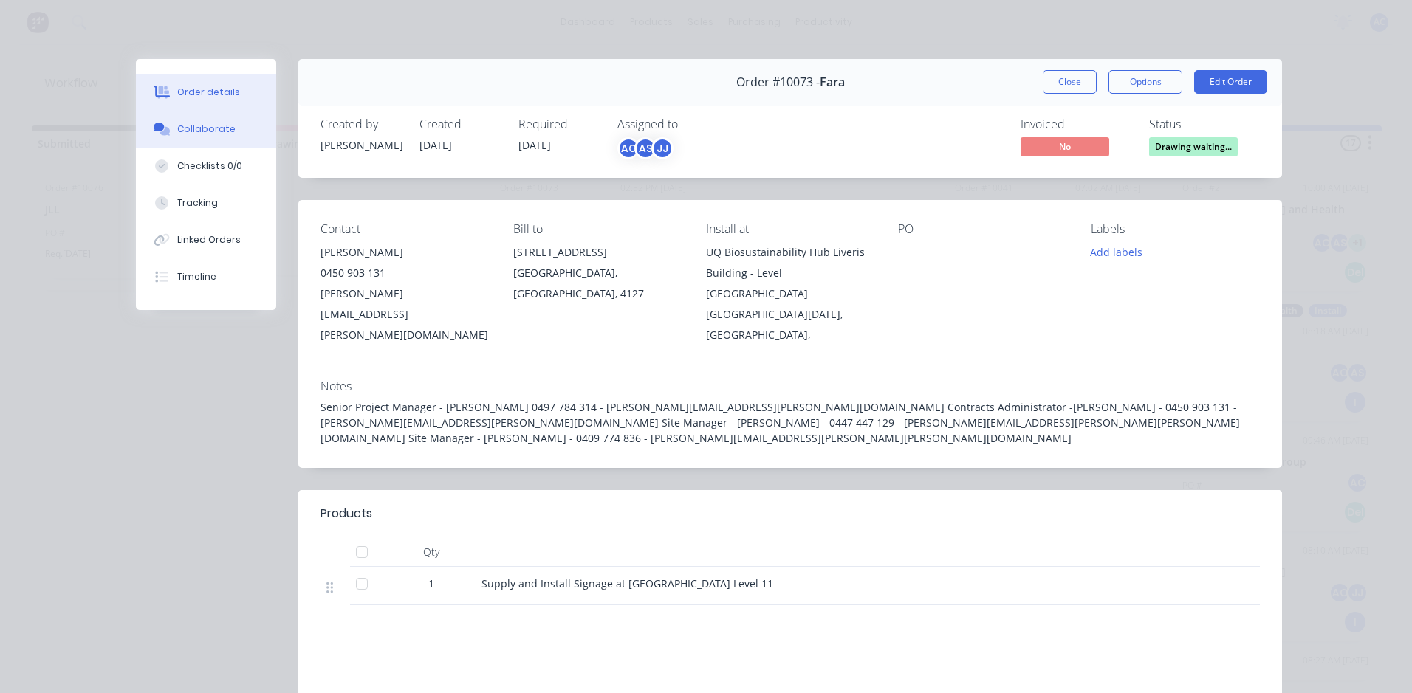
click at [196, 132] on div "Collaborate" at bounding box center [206, 129] width 58 height 13
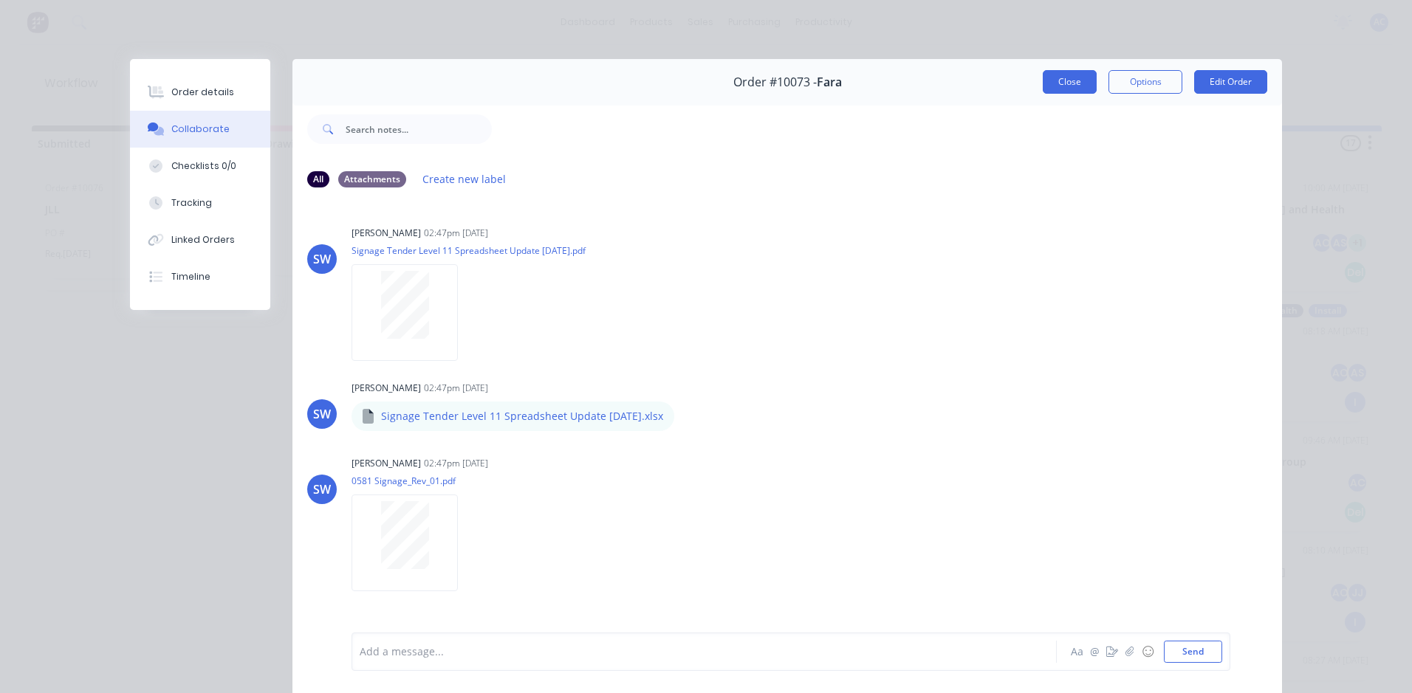
click at [1069, 79] on button "Close" at bounding box center [1070, 82] width 54 height 24
